Goal: Information Seeking & Learning: Learn about a topic

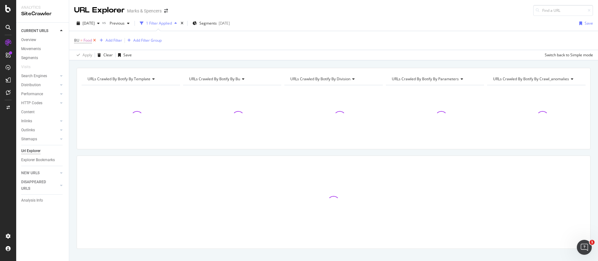
click at [94, 39] on icon at bounding box center [94, 40] width 5 height 6
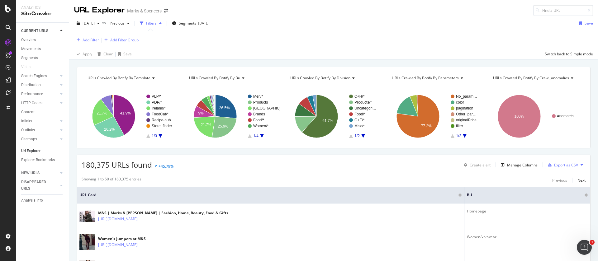
click at [84, 42] on div "Add Filter" at bounding box center [91, 39] width 17 height 5
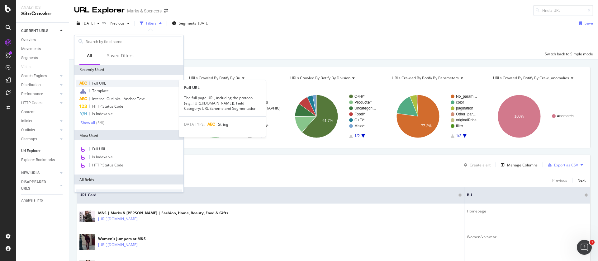
click at [104, 84] on span "Full URL" at bounding box center [99, 83] width 14 height 5
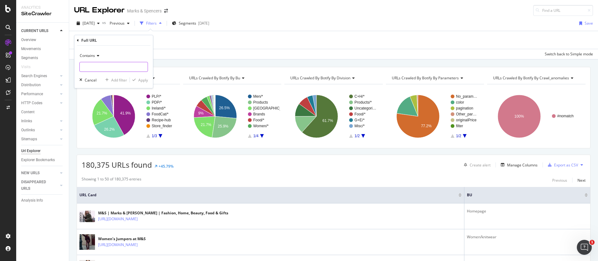
click at [102, 65] on input "text" at bounding box center [114, 67] width 68 height 10
type input "/christmas"
click at [144, 83] on button "Apply" at bounding box center [139, 80] width 18 height 6
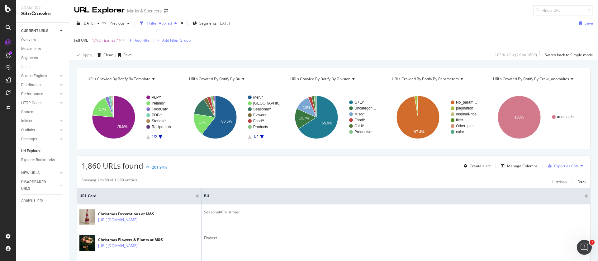
click at [138, 41] on div "Add Filter" at bounding box center [143, 40] width 17 height 5
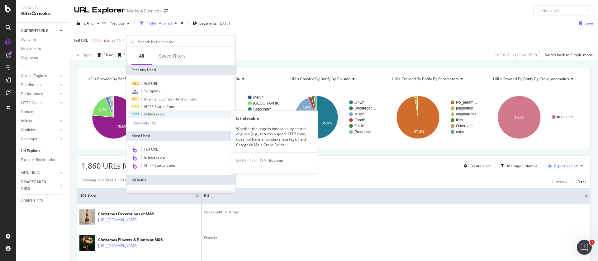
click at [155, 112] on span "Is Indexable" at bounding box center [154, 114] width 21 height 5
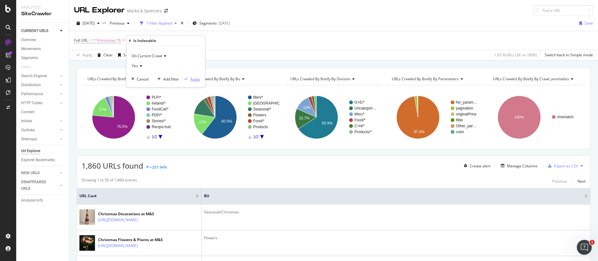
click at [194, 81] on div "Apply" at bounding box center [195, 79] width 10 height 5
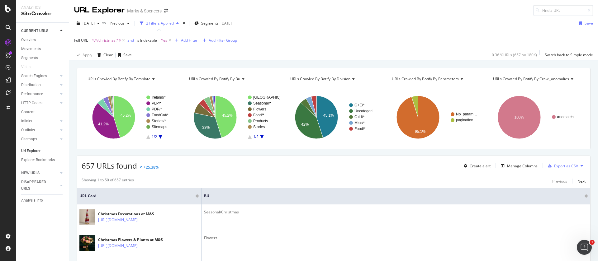
click at [188, 38] on div "Add Filter" at bounding box center [189, 40] width 17 height 5
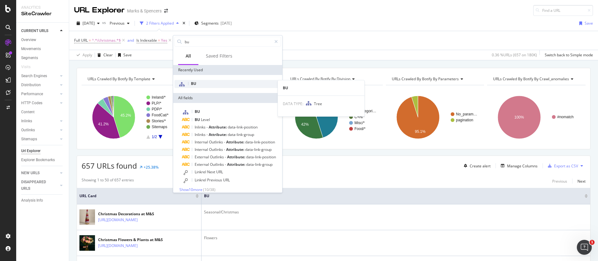
type input "bu"
click at [201, 82] on div "BU" at bounding box center [227, 84] width 107 height 8
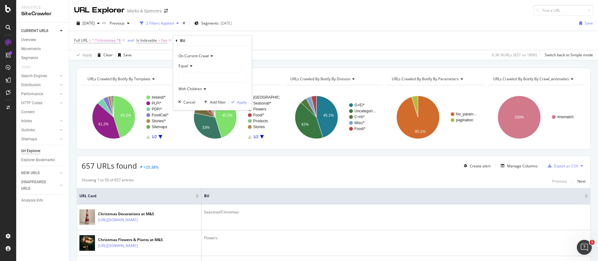
click at [194, 65] on div "Equal" at bounding box center [212, 66] width 69 height 10
click at [190, 89] on span "Not Equal" at bounding box center [189, 86] width 17 height 5
click at [188, 76] on div at bounding box center [212, 78] width 68 height 10
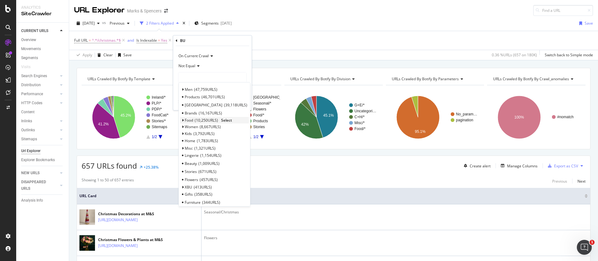
click at [226, 119] on span "Select" at bounding box center [226, 120] width 11 height 5
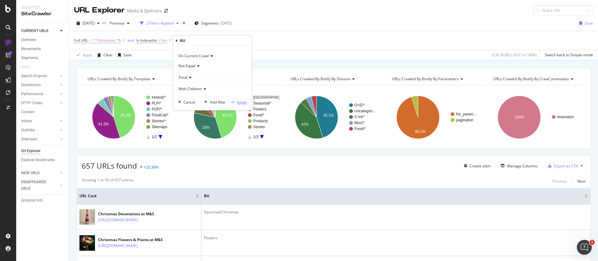
click at [240, 101] on div "Apply" at bounding box center [242, 102] width 10 height 5
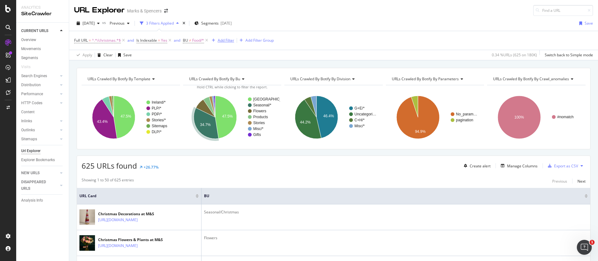
click at [229, 38] on div "Add Filter" at bounding box center [226, 40] width 17 height 5
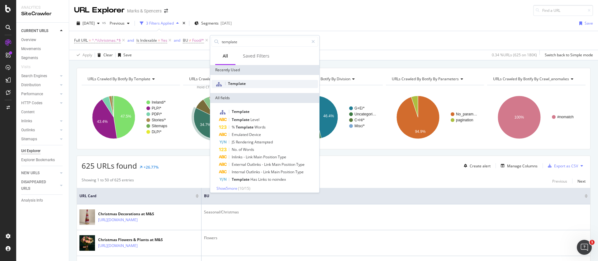
type input "template"
click at [240, 86] on span "Template" at bounding box center [237, 83] width 18 height 5
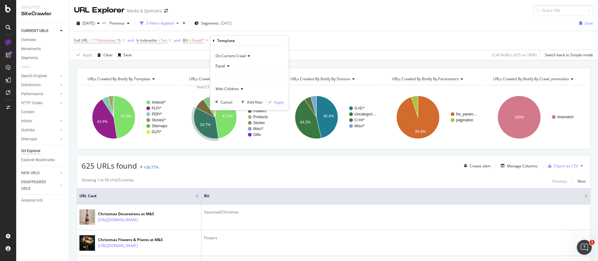
click at [225, 65] on span "Equal" at bounding box center [221, 65] width 10 height 5
click at [233, 79] on div "Equal" at bounding box center [250, 79] width 67 height 8
drag, startPoint x: 233, startPoint y: 80, endPoint x: 230, endPoint y: 76, distance: 4.6
click at [233, 80] on div at bounding box center [250, 78] width 68 height 10
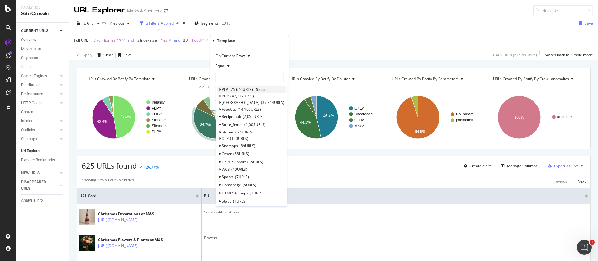
click at [229, 88] on div "PLP 75,646 URLS" at bounding box center [237, 89] width 31 height 5
click at [0, 0] on span "Select" at bounding box center [0, 0] width 0 height 0
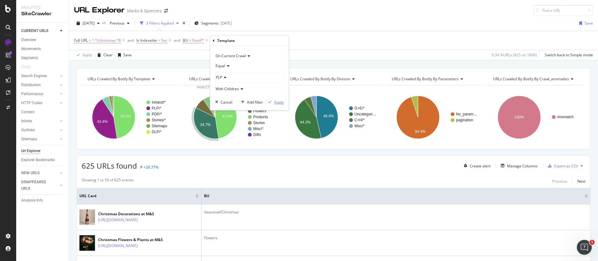
click at [280, 102] on div "Apply" at bounding box center [279, 102] width 10 height 5
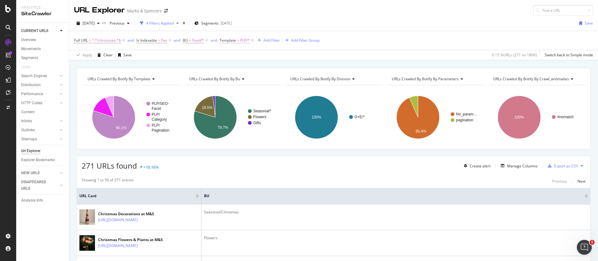
click at [244, 41] on span "PLP/*" at bounding box center [245, 40] width 10 height 9
click at [236, 65] on span "Equal" at bounding box center [231, 64] width 10 height 5
click at [258, 65] on div "Equal" at bounding box center [260, 65] width 69 height 10
click at [238, 77] on div "PLP" at bounding box center [260, 77] width 68 height 10
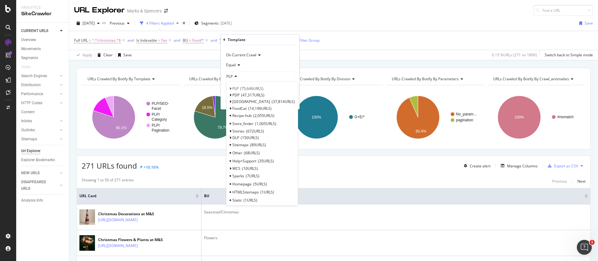
click at [251, 79] on div "PLP" at bounding box center [260, 77] width 68 height 10
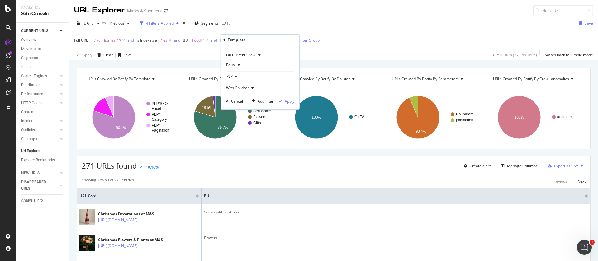
click at [251, 84] on div "With Children" at bounding box center [260, 88] width 69 height 10
click at [255, 89] on div "With Children" at bounding box center [260, 88] width 69 height 10
click at [288, 101] on div "Apply" at bounding box center [290, 101] width 10 height 5
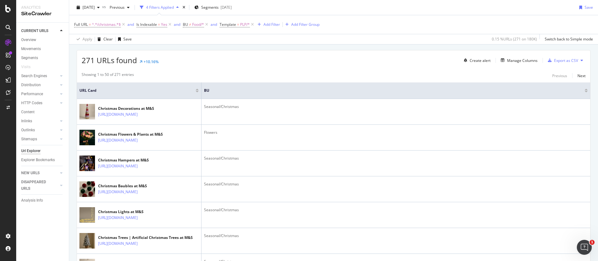
scroll to position [93, 0]
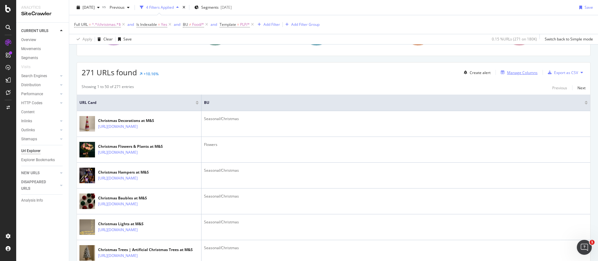
click at [510, 73] on div "Manage Columns" at bounding box center [522, 72] width 31 height 5
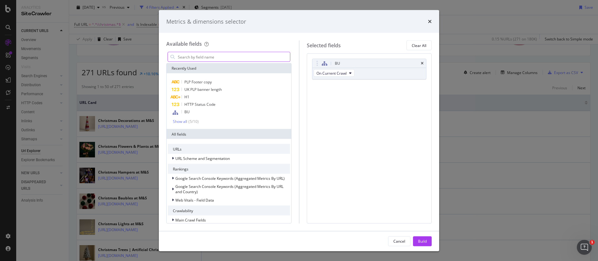
click at [221, 55] on input "modal" at bounding box center [233, 56] width 113 height 9
click at [193, 94] on div "H1" at bounding box center [229, 96] width 122 height 7
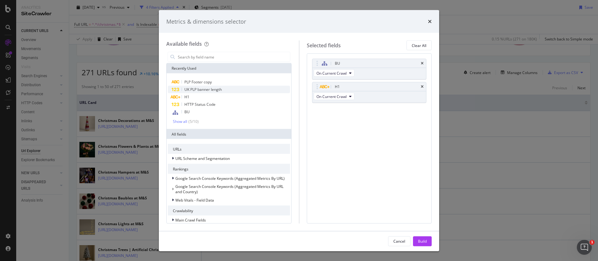
click at [208, 90] on span "UK PLP banner length" at bounding box center [202, 89] width 37 height 5
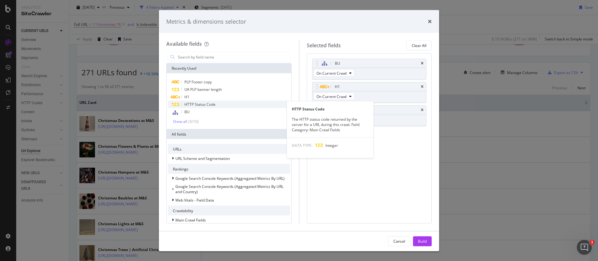
click at [207, 104] on span "HTTP Status Code" at bounding box center [199, 104] width 31 height 5
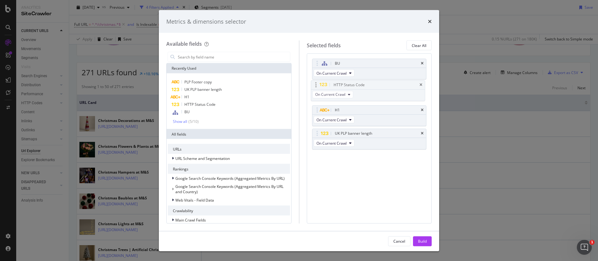
drag, startPoint x: 386, startPoint y: 136, endPoint x: 385, endPoint y: 88, distance: 48.6
click at [385, 88] on body "Analytics SiteCrawler CURRENT URLS Overview Movements Segments Visits Search En…" at bounding box center [299, 130] width 598 height 261
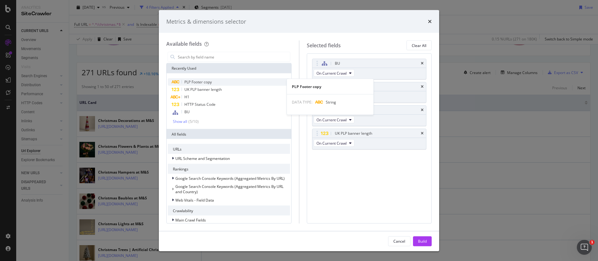
click at [198, 81] on span "PLP Footer copy" at bounding box center [197, 81] width 27 height 5
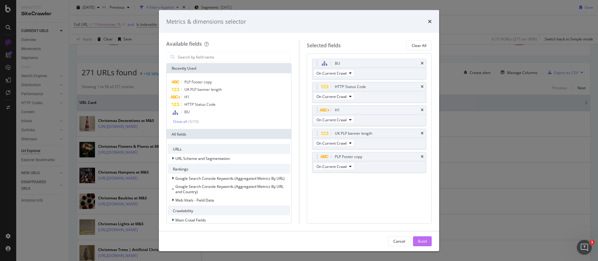
click at [424, 243] on div "Build" at bounding box center [422, 241] width 9 height 5
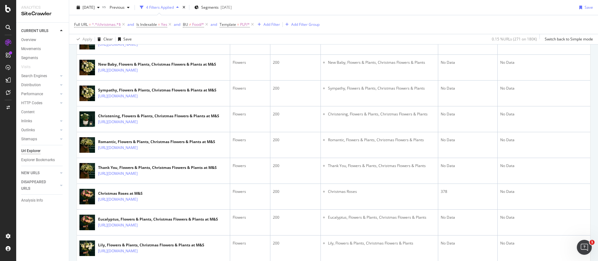
scroll to position [469, 0]
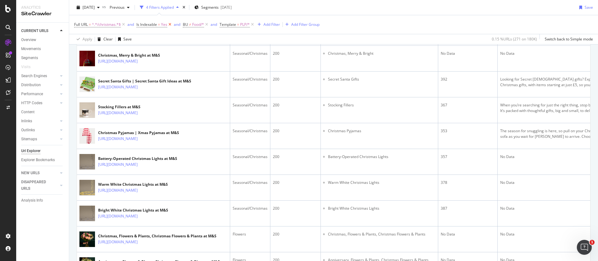
click at [171, 24] on icon at bounding box center [169, 24] width 5 height 6
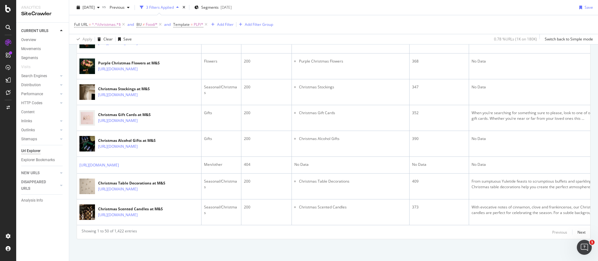
scroll to position [1700, 0]
click at [578, 234] on div "Next" at bounding box center [582, 232] width 8 height 5
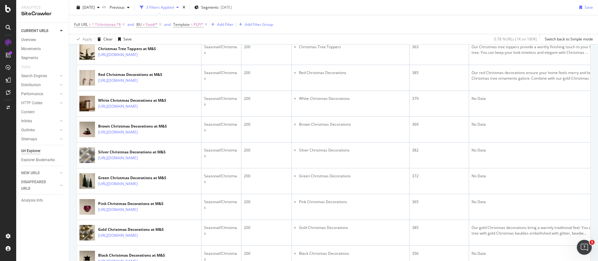
scroll to position [913, 0]
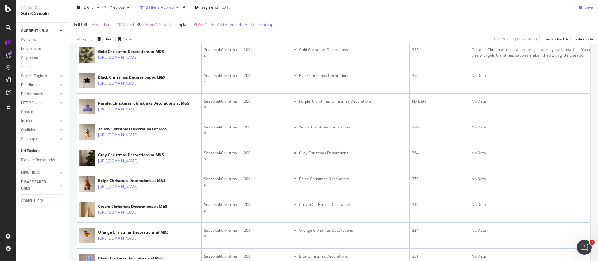
scroll to position [1100, 0]
